Goal: Information Seeking & Learning: Learn about a topic

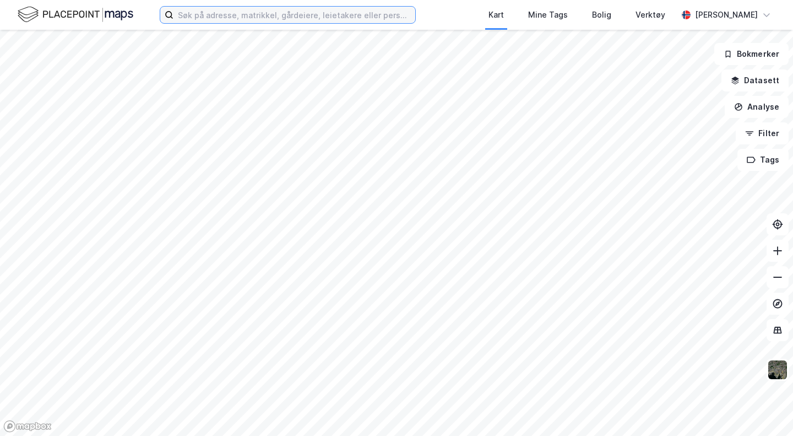
click at [326, 14] on input at bounding box center [294, 15] width 242 height 17
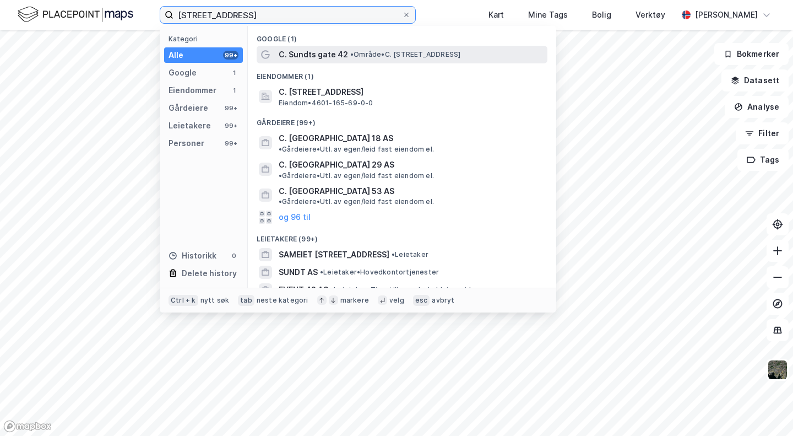
type input "[STREET_ADDRESS]"
click at [322, 53] on span "C. Sundts gate 42" at bounding box center [313, 54] width 69 height 13
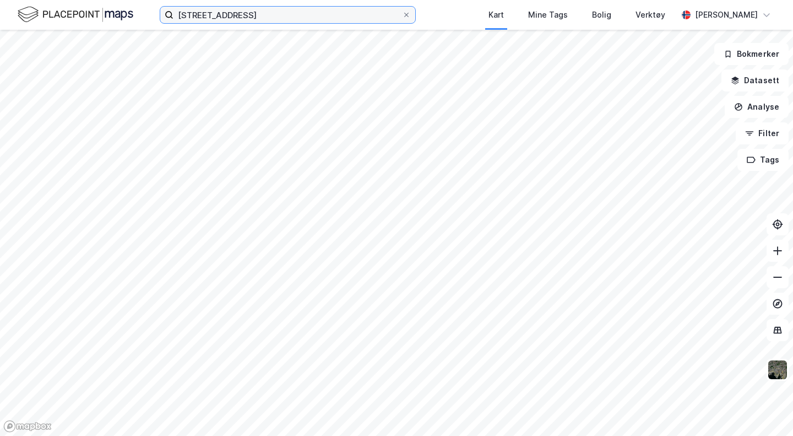
click at [333, 8] on input "[STREET_ADDRESS]" at bounding box center [287, 15] width 229 height 17
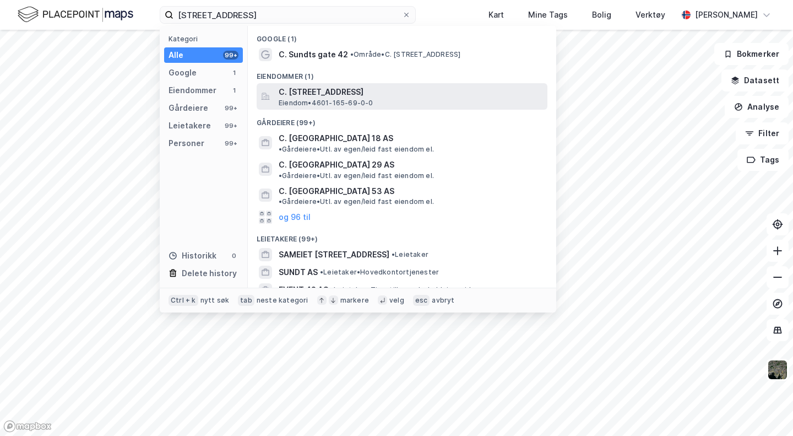
click at [331, 96] on span "C. [STREET_ADDRESS]" at bounding box center [411, 91] width 264 height 13
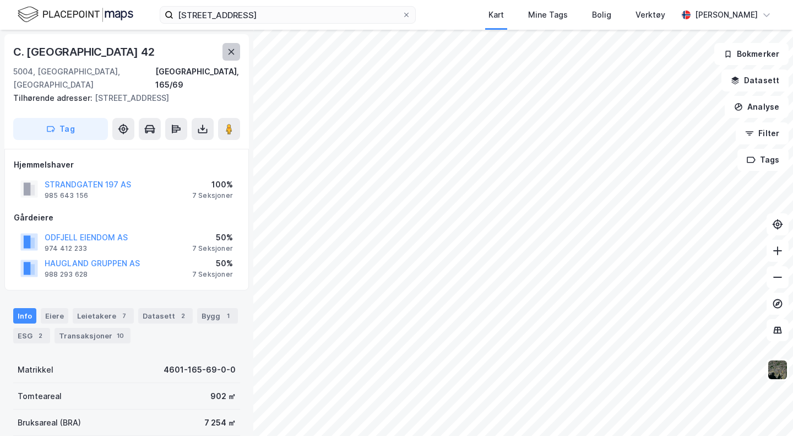
click at [228, 51] on icon at bounding box center [231, 51] width 9 height 9
